Goal: Task Accomplishment & Management: Use online tool/utility

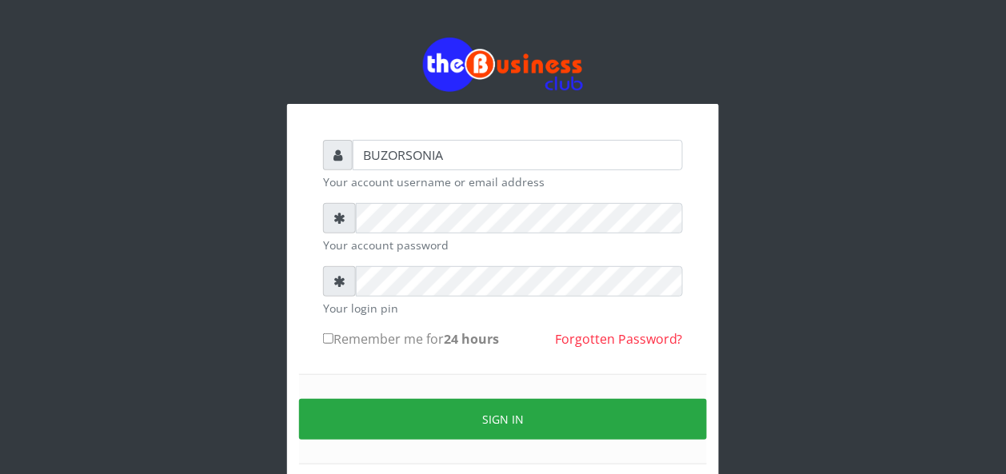
click at [429, 442] on div "Sign in" at bounding box center [503, 419] width 408 height 90
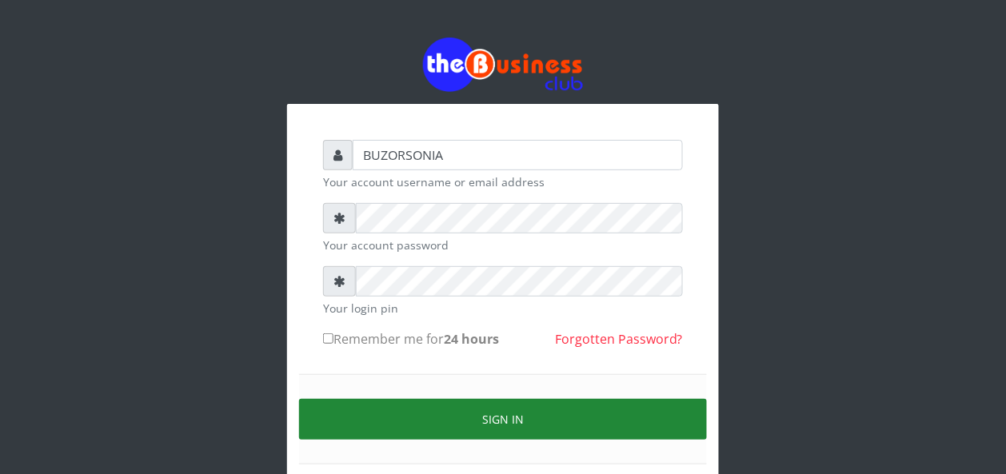
click at [424, 425] on button "Sign in" at bounding box center [503, 419] width 408 height 41
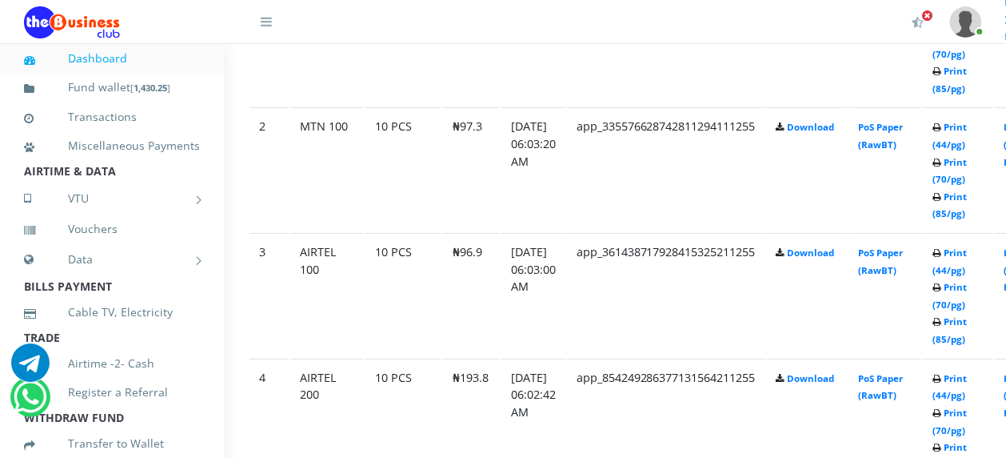
scroll to position [1029, 28]
click at [968, 446] on link "Print (85/pg)" at bounding box center [950, 456] width 34 height 30
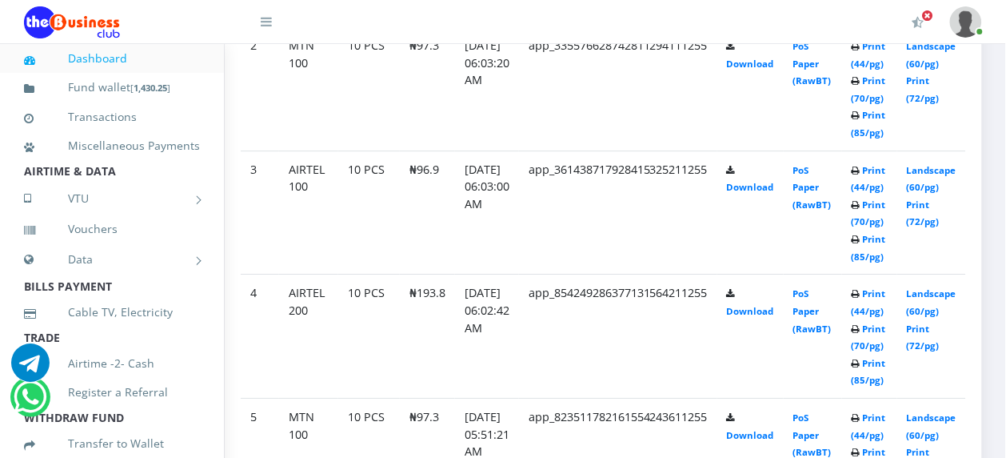
scroll to position [1050, 28]
